Goal: Find specific page/section: Find specific page/section

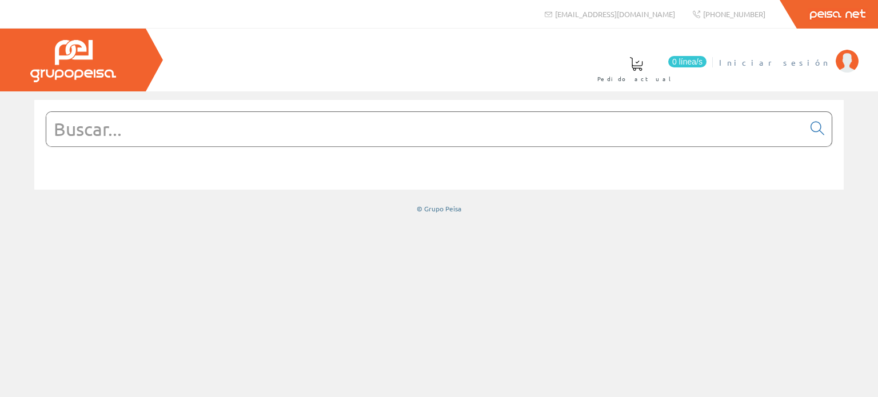
click at [808, 57] on span "Iniciar sesión" at bounding box center [774, 62] width 111 height 11
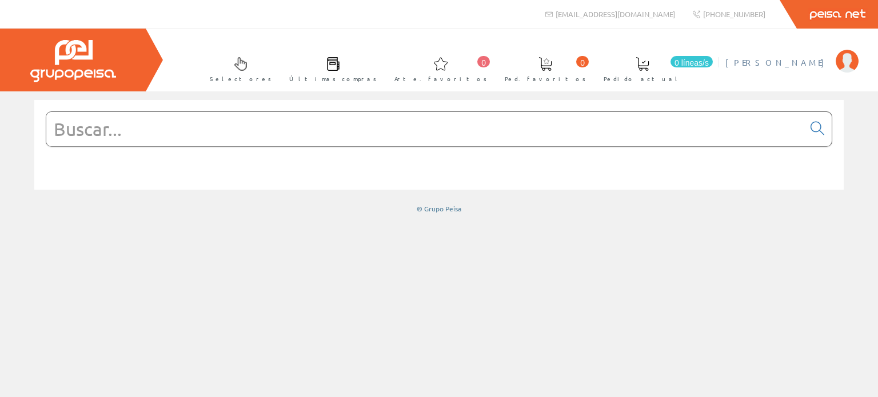
click at [811, 61] on font "Juan Antonio Pérez Vicente" at bounding box center [778, 62] width 105 height 10
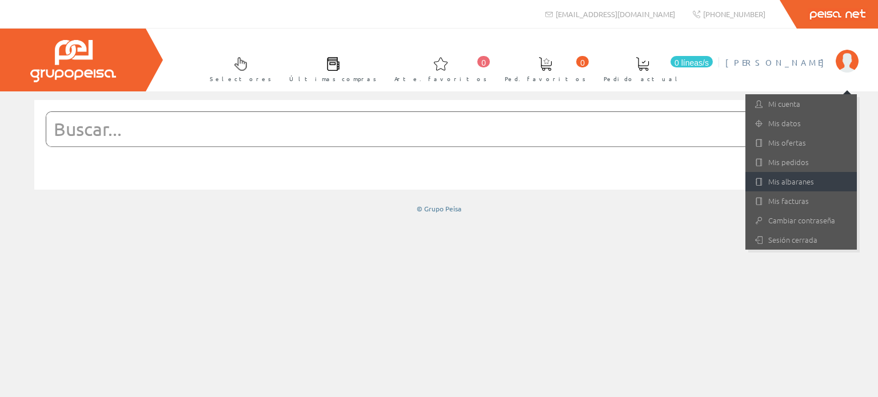
click at [796, 180] on font "Mis albaranes" at bounding box center [791, 181] width 46 height 11
